Goal: Transaction & Acquisition: Book appointment/travel/reservation

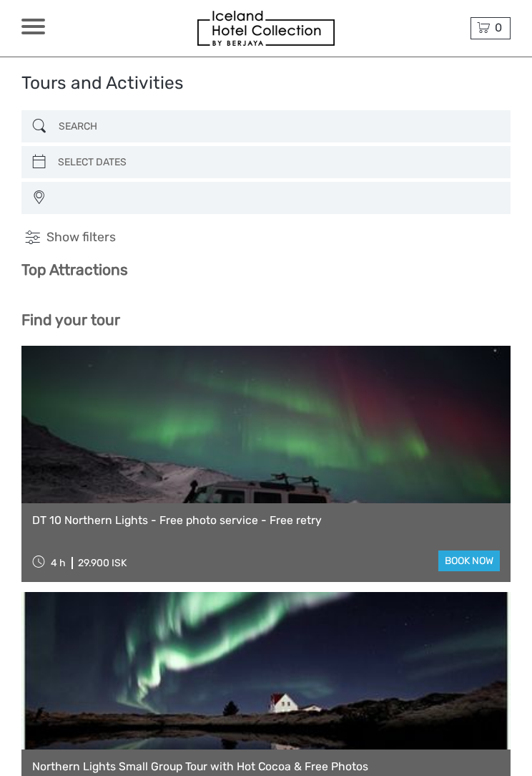
select select
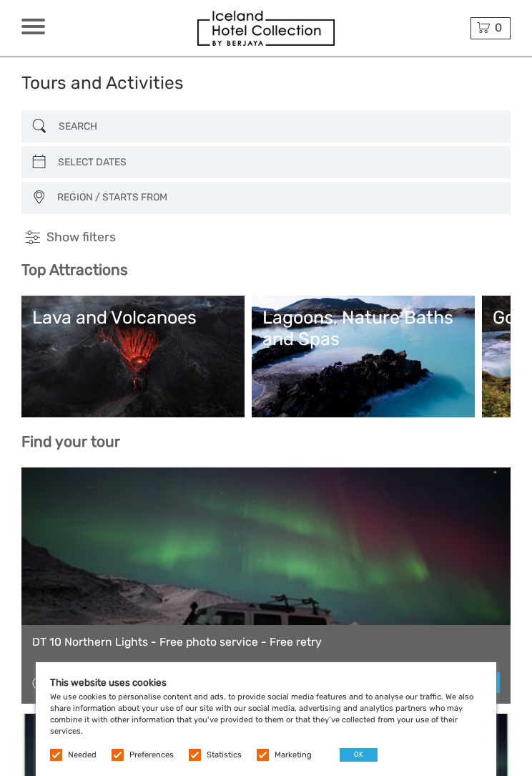
click at [307, 365] on link "Lagoons, Nature Baths and Spas" at bounding box center [364, 356] width 202 height 100
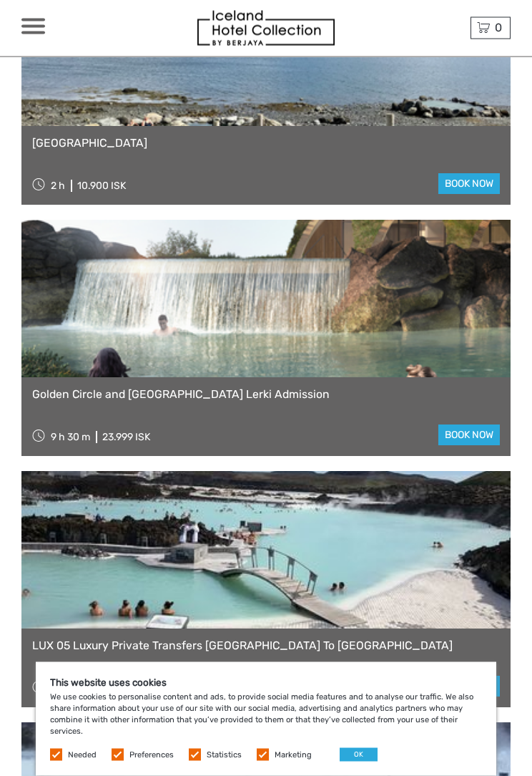
scroll to position [1231, 0]
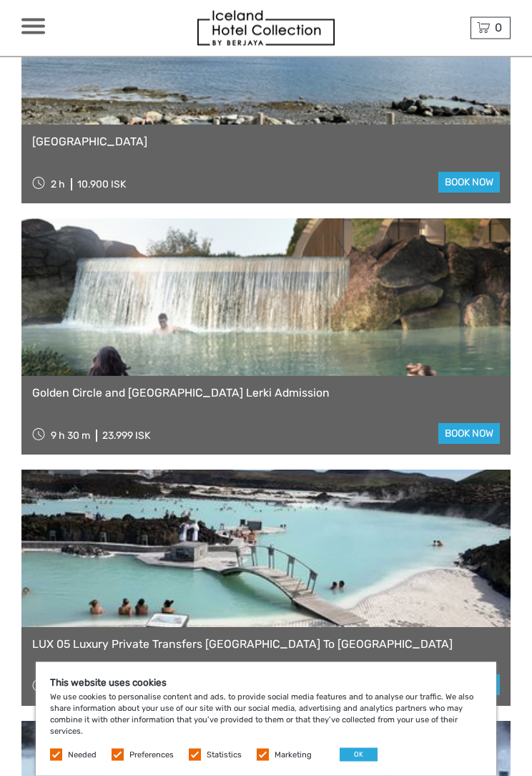
click at [451, 424] on link "book now" at bounding box center [470, 434] width 62 height 21
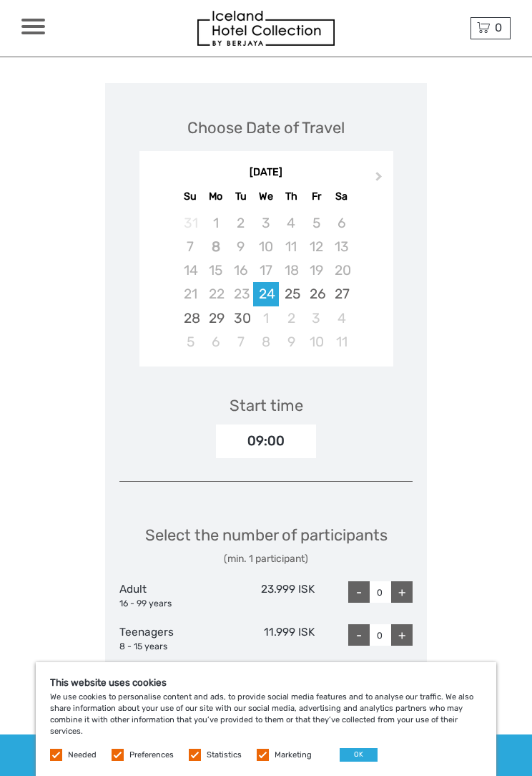
scroll to position [1827, 0]
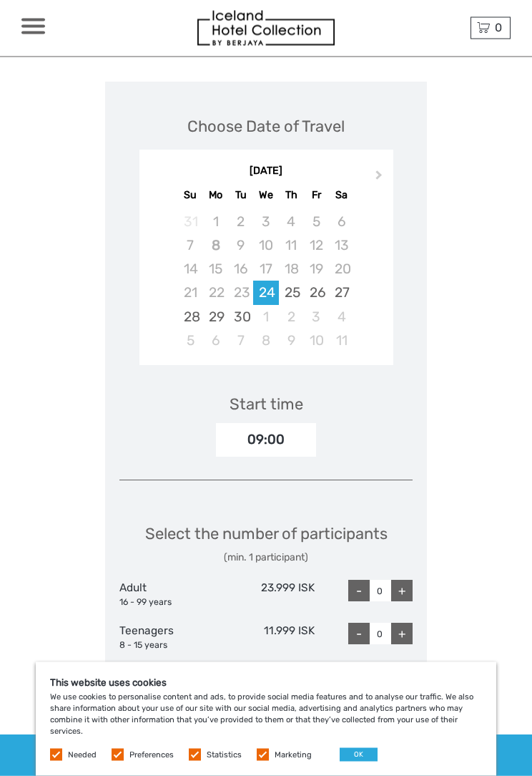
click at [379, 168] on span "Next Month" at bounding box center [379, 178] width 0 height 21
click at [260, 257] on div "15" at bounding box center [265, 269] width 25 height 24
click at [405, 580] on div "+" at bounding box center [401, 590] width 21 height 21
click at [403, 580] on div "+" at bounding box center [401, 590] width 21 height 21
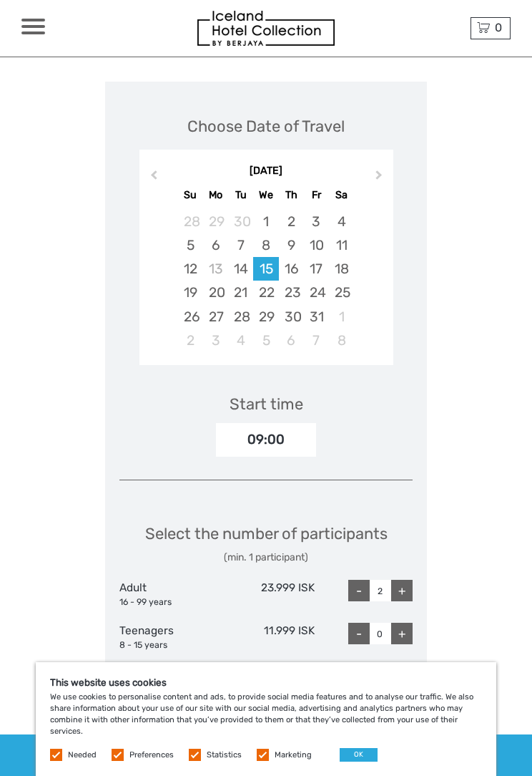
click at [406, 580] on div "+" at bounding box center [401, 590] width 21 height 21
click at [404, 580] on div "+" at bounding box center [401, 590] width 21 height 21
click at [343, 580] on div "- 4 +" at bounding box center [364, 594] width 98 height 29
click at [338, 580] on div "- 4 +" at bounding box center [364, 594] width 98 height 29
click at [349, 580] on div "-" at bounding box center [358, 590] width 21 height 21
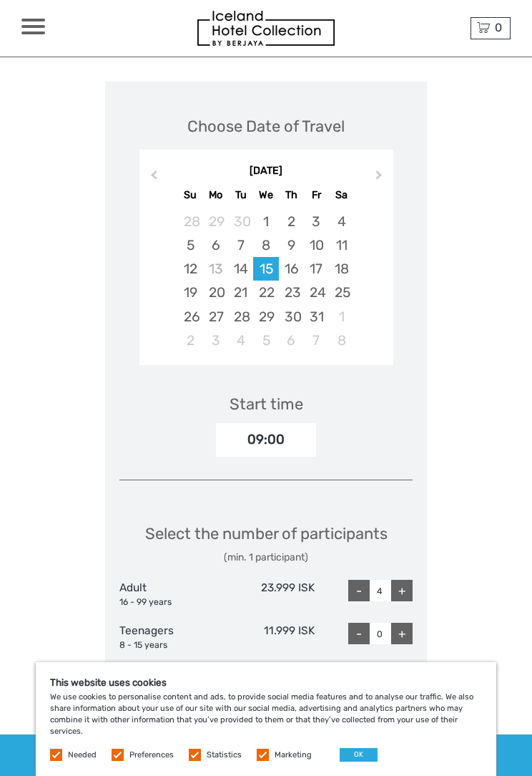
type input "3"
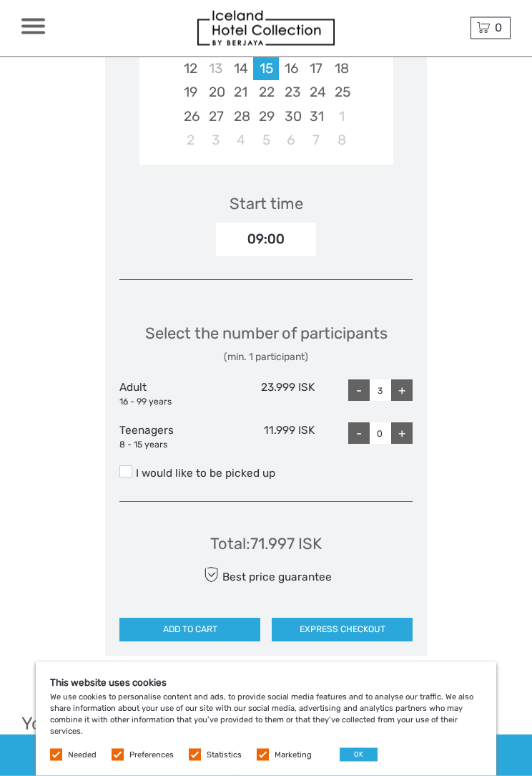
scroll to position [2028, 0]
